Goal: Check status: Check status

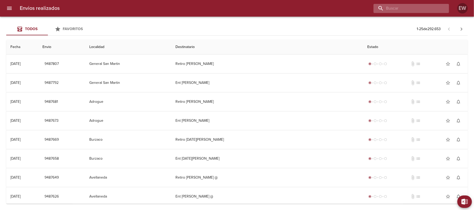
click at [429, 5] on input "buscar" at bounding box center [406, 8] width 67 height 9
paste input "[PERSON_NAME]"
type input "[PERSON_NAME]"
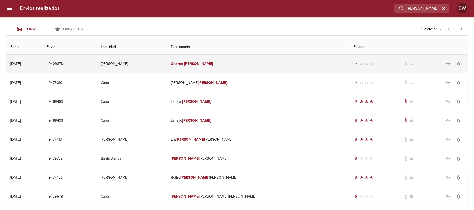
click at [261, 65] on td "[PERSON_NAME]" at bounding box center [258, 64] width 183 height 19
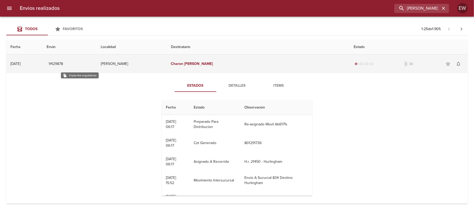
click at [63, 61] on span "9429878" at bounding box center [56, 64] width 14 height 7
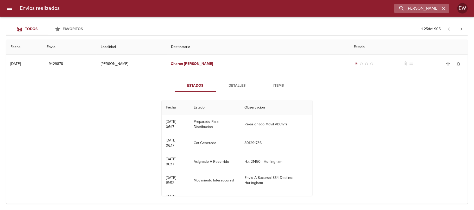
click at [441, 8] on icon "button" at bounding box center [443, 8] width 5 height 5
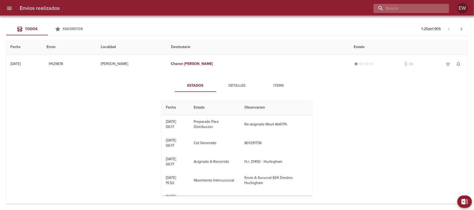
click at [431, 5] on input "buscar" at bounding box center [406, 8] width 67 height 9
paste input "[PERSON_NAME]"
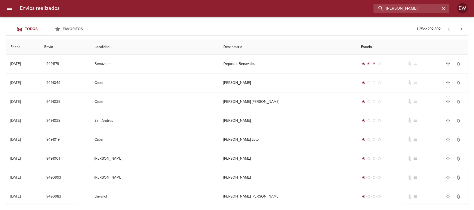
type input "[PERSON_NAME]"
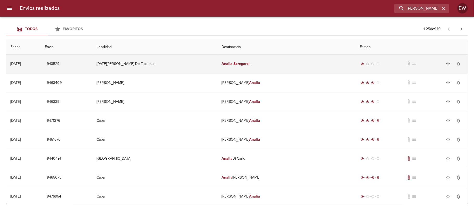
click at [261, 64] on td "[PERSON_NAME] i" at bounding box center [286, 64] width 138 height 19
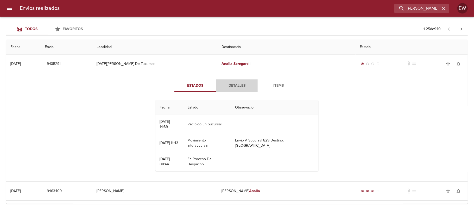
click at [227, 85] on span "Detalles" at bounding box center [236, 86] width 35 height 7
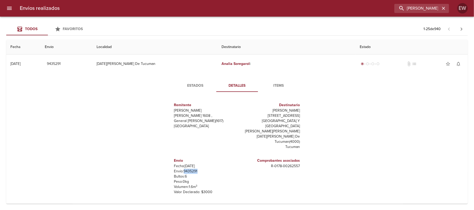
drag, startPoint x: 195, startPoint y: 160, endPoint x: 180, endPoint y: 161, distance: 14.6
click at [180, 169] on p "Envío: 9435291" at bounding box center [204, 171] width 61 height 5
copy p "9435291"
click at [195, 82] on button "Estados" at bounding box center [196, 86] width 42 height 12
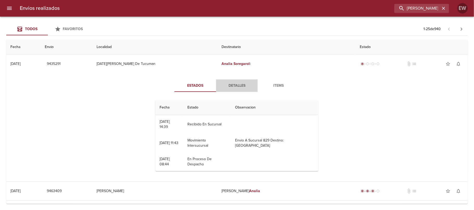
click at [231, 84] on span "Detalles" at bounding box center [236, 86] width 35 height 7
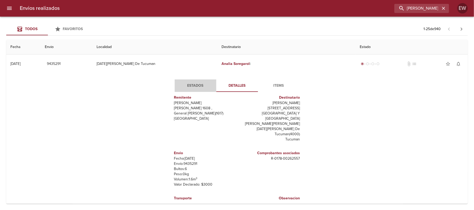
click at [193, 87] on span "Estados" at bounding box center [195, 86] width 35 height 7
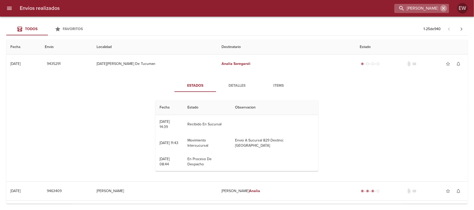
drag, startPoint x: 445, startPoint y: 8, endPoint x: 430, endPoint y: 8, distance: 14.3
click at [444, 8] on icon "button" at bounding box center [443, 8] width 5 height 5
click at [430, 8] on input "buscar" at bounding box center [406, 8] width 67 height 9
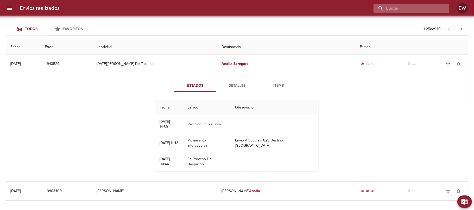
paste input "9429878"
type input "9429878"
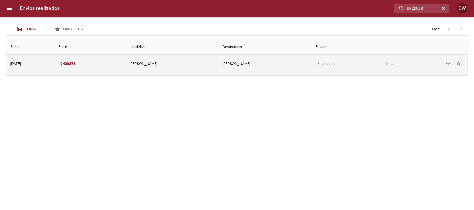
click at [243, 65] on td "[PERSON_NAME]" at bounding box center [264, 64] width 93 height 19
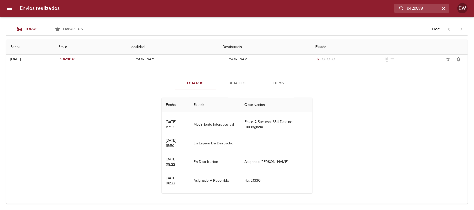
scroll to position [19, 0]
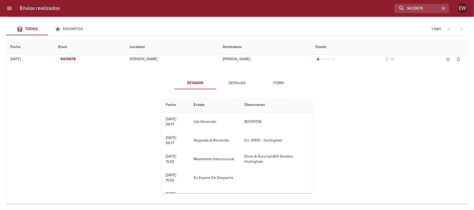
click at [325, 81] on div "Estados Detalles Items Fecha Estado Observacion 12/08 [DATE] 06:17 Preparado Pa…" at bounding box center [236, 137] width 453 height 133
click at [443, 9] on icon "button" at bounding box center [443, 8] width 3 height 3
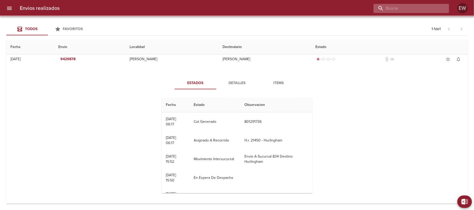
click at [436, 9] on input "buscar" at bounding box center [406, 8] width 67 height 9
paste input "[PERSON_NAME]"
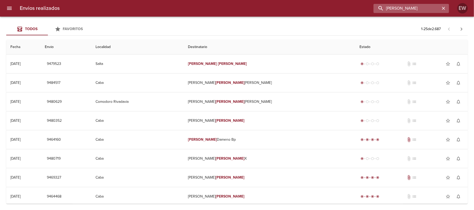
scroll to position [0, 0]
type input "[PERSON_NAME]"
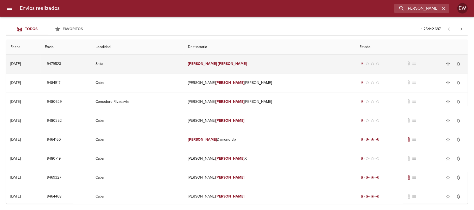
click at [277, 62] on td "[PERSON_NAME]" at bounding box center [269, 64] width 171 height 19
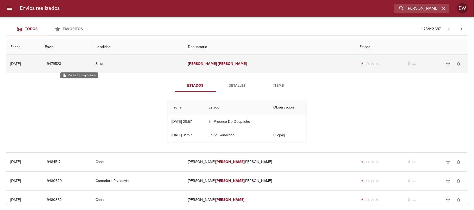
click at [61, 65] on span "9479523" at bounding box center [54, 64] width 14 height 7
